Goal: Obtain resource: Download file/media

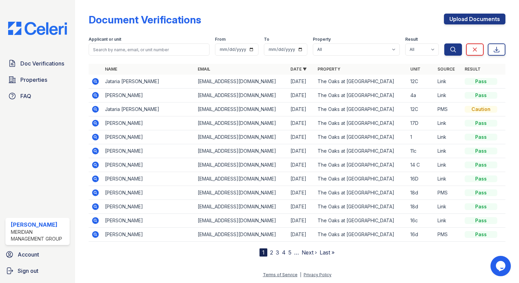
click at [95, 81] on icon at bounding box center [95, 81] width 2 height 2
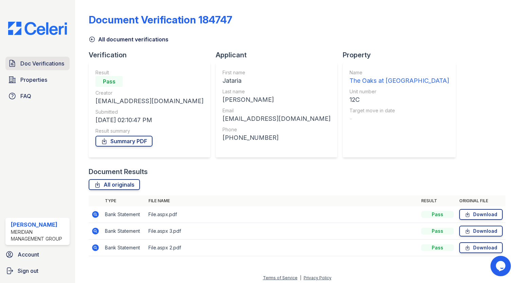
click at [54, 68] on link "Doc Verifications" at bounding box center [37, 64] width 64 height 14
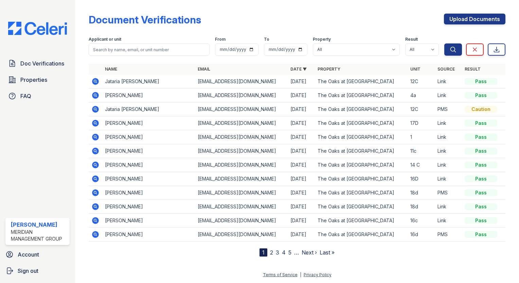
click at [97, 81] on icon at bounding box center [95, 81] width 7 height 7
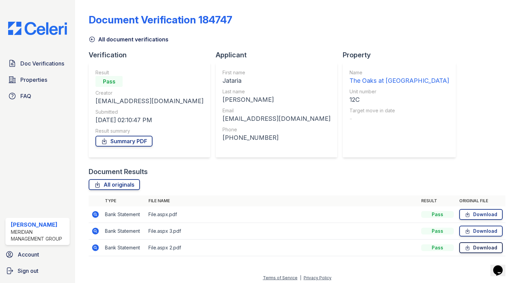
click at [465, 250] on icon at bounding box center [467, 247] width 6 height 7
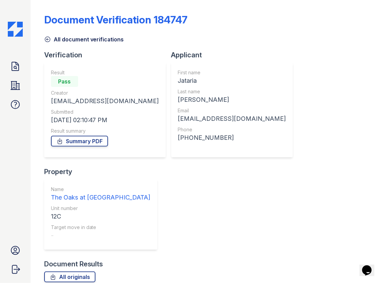
click at [65, 38] on link "All document verifications" at bounding box center [84, 39] width 80 height 8
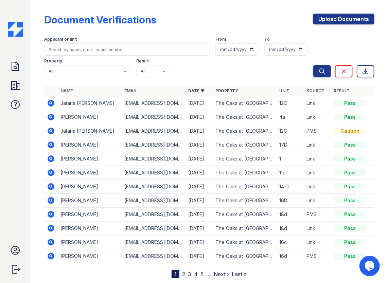
click at [48, 117] on icon at bounding box center [51, 117] width 7 height 7
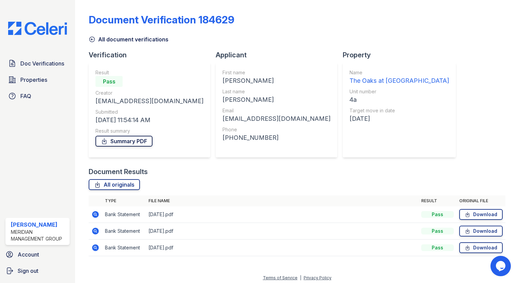
click at [109, 140] on link "Summary PDF" at bounding box center [123, 141] width 57 height 11
